Goal: Find specific page/section: Find specific page/section

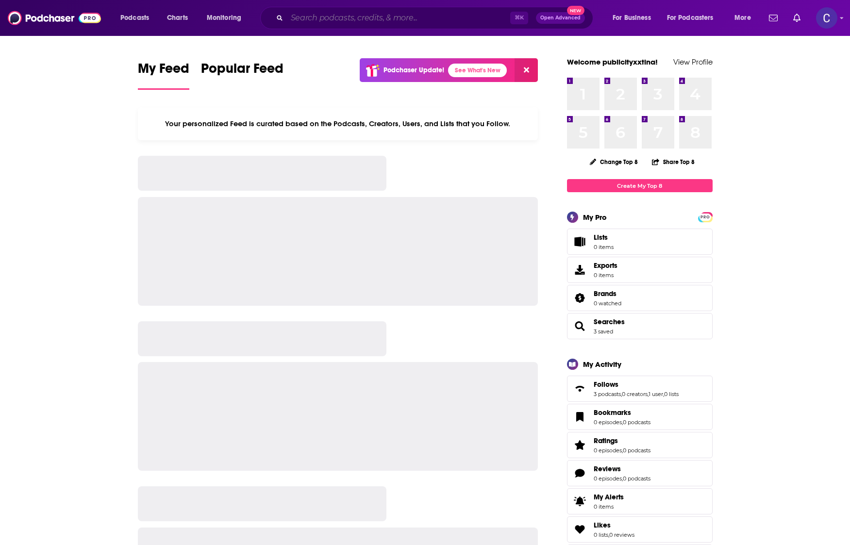
click at [342, 18] on input "Search podcasts, credits, & more..." at bounding box center [398, 18] width 223 height 16
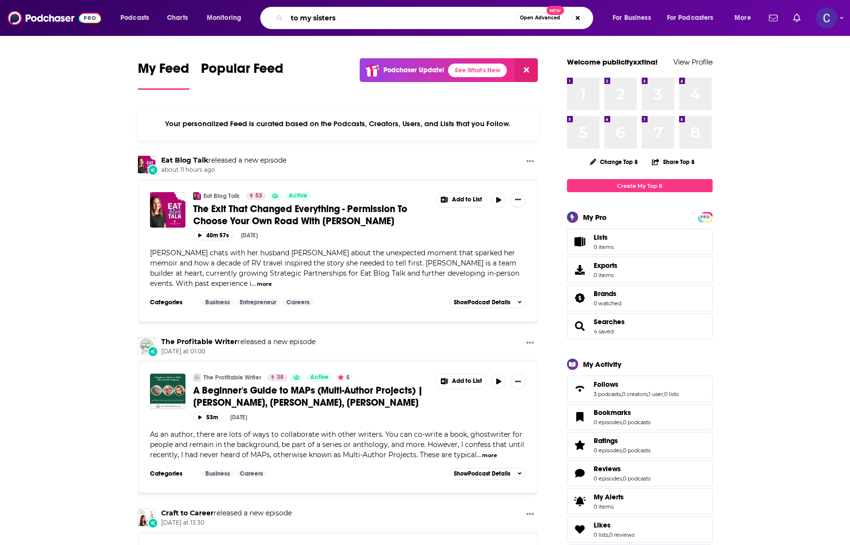
type input "to my sisters"
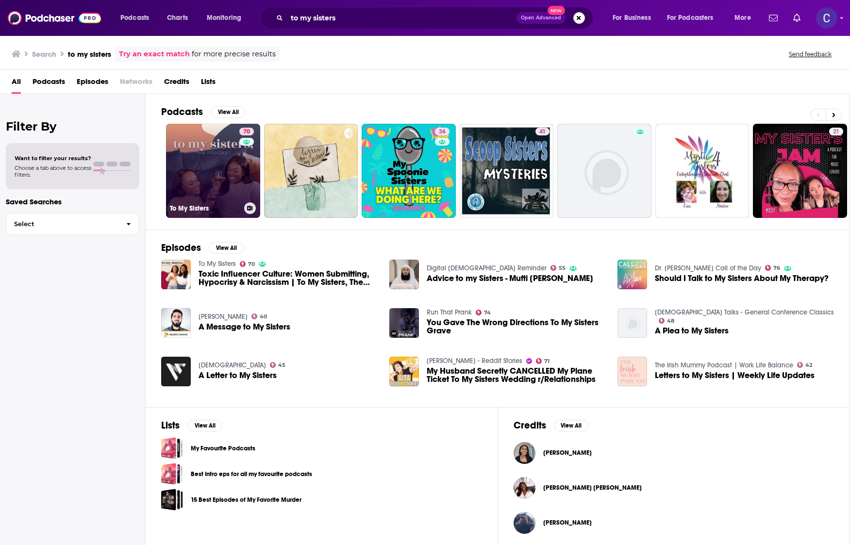
click at [223, 187] on link "70 To My Sisters" at bounding box center [213, 171] width 94 height 94
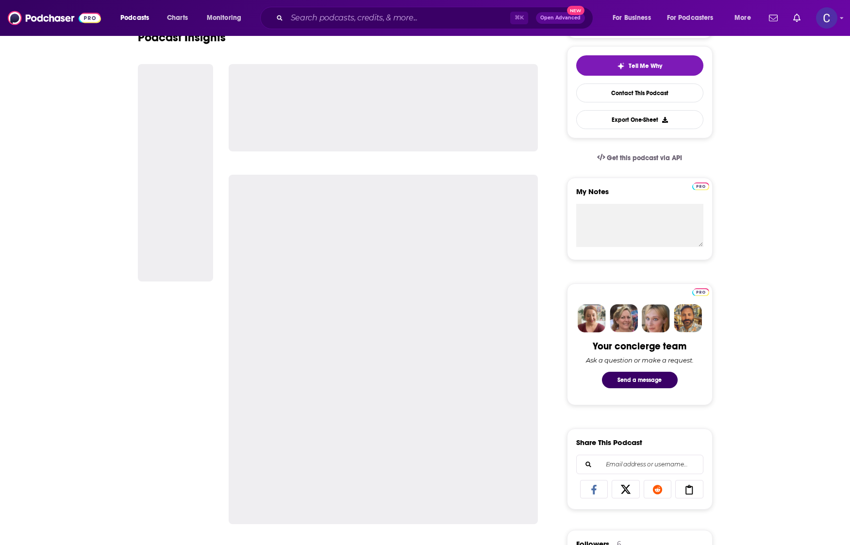
scroll to position [236, 0]
